Goal: Transaction & Acquisition: Download file/media

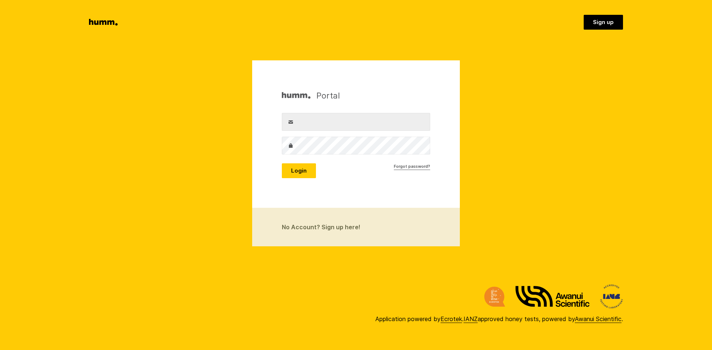
type input "[EMAIL_ADDRESS][DOMAIN_NAME]"
click at [299, 169] on button "Login" at bounding box center [299, 170] width 34 height 15
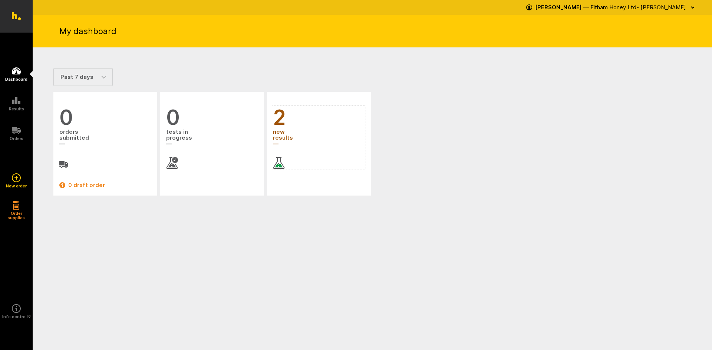
click at [294, 153] on link "2 new results" at bounding box center [319, 138] width 92 height 62
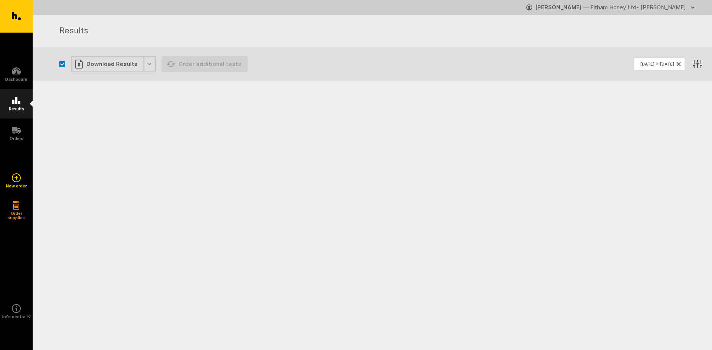
click at [23, 105] on link "Results" at bounding box center [16, 104] width 33 height 30
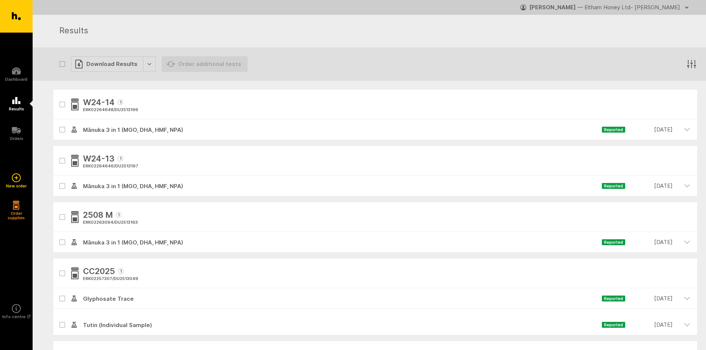
click at [64, 128] on icon at bounding box center [62, 129] width 4 height 3
click at [58, 124] on input "checkbox" at bounding box center [55, 121] width 5 height 5
checkbox input "true"
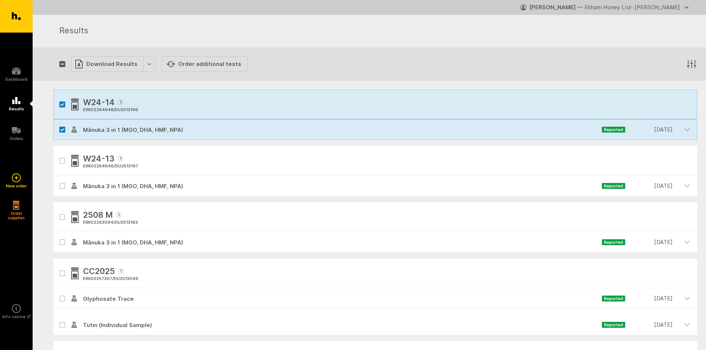
click at [62, 184] on label at bounding box center [62, 186] width 6 height 6
click at [58, 181] on input "checkbox" at bounding box center [55, 178] width 5 height 5
checkbox input "true"
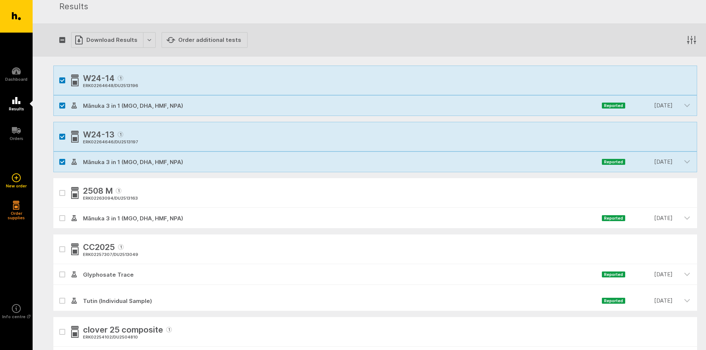
scroll to position [37, 0]
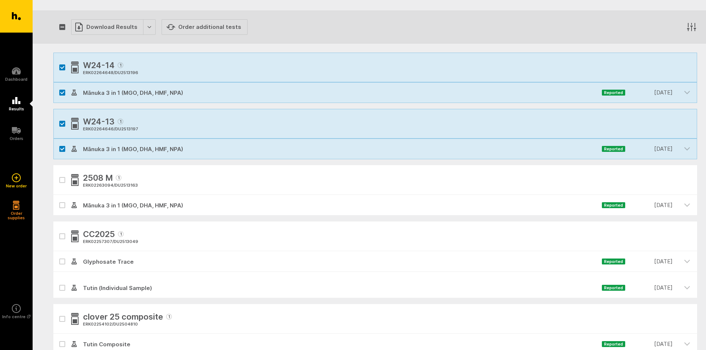
click at [128, 94] on span "Mānuka 3 in 1 (MGO, DHA, HMF, NPA)" at bounding box center [339, 93] width 525 height 9
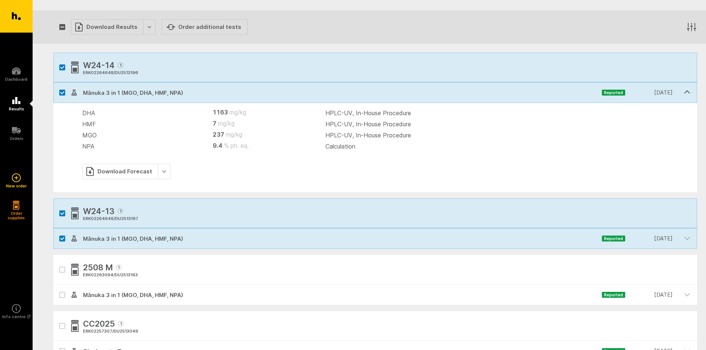
click at [194, 145] on td "NPA" at bounding box center [143, 146] width 122 height 11
click at [146, 27] on div "Download Results" at bounding box center [113, 27] width 85 height 16
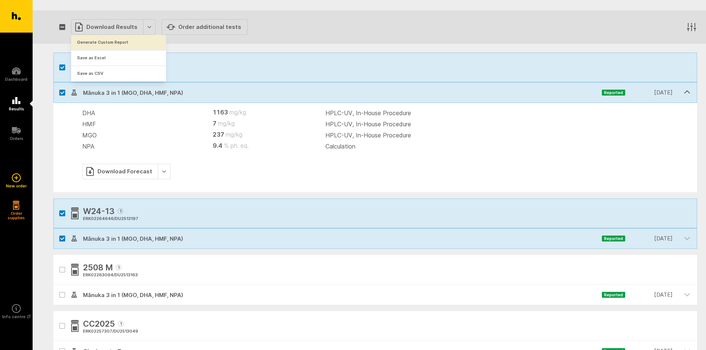
click at [107, 42] on button "Generate Custom Report" at bounding box center [118, 42] width 95 height 15
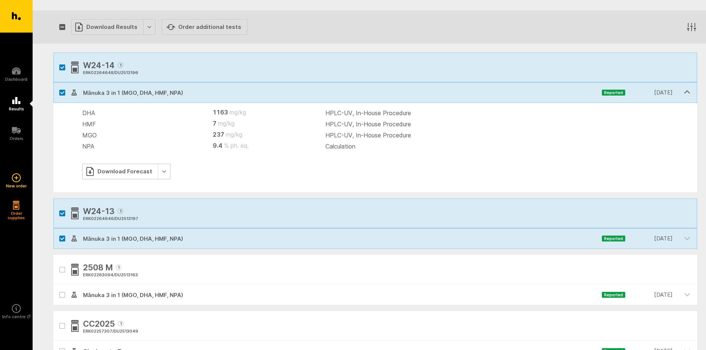
click at [128, 168] on div "Download Forecast" at bounding box center [126, 172] width 88 height 16
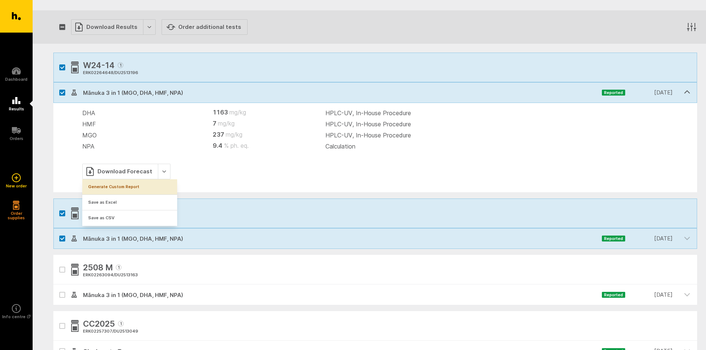
click at [123, 182] on link "Generate Custom Report" at bounding box center [129, 186] width 95 height 15
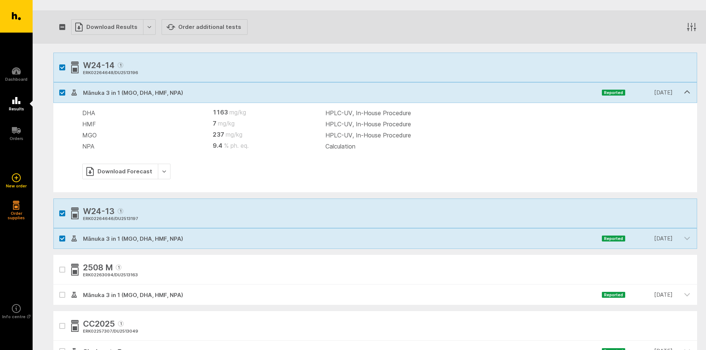
click at [138, 238] on span "Mānuka 3 in 1 (MGO, DHA, HMF, NPA)" at bounding box center [339, 239] width 525 height 9
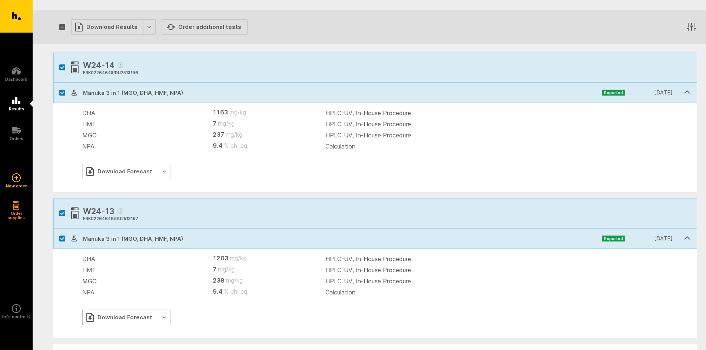
click at [129, 316] on div "Download Forecast" at bounding box center [126, 318] width 88 height 16
click at [120, 271] on link "Generate Custom Report" at bounding box center [129, 270] width 95 height 15
